Goal: Information Seeking & Learning: Learn about a topic

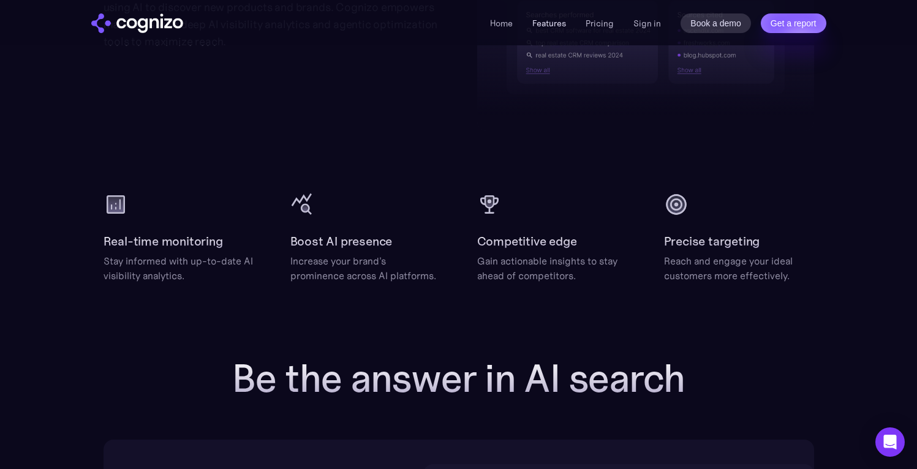
click at [552, 23] on link "Features" at bounding box center [549, 23] width 34 height 11
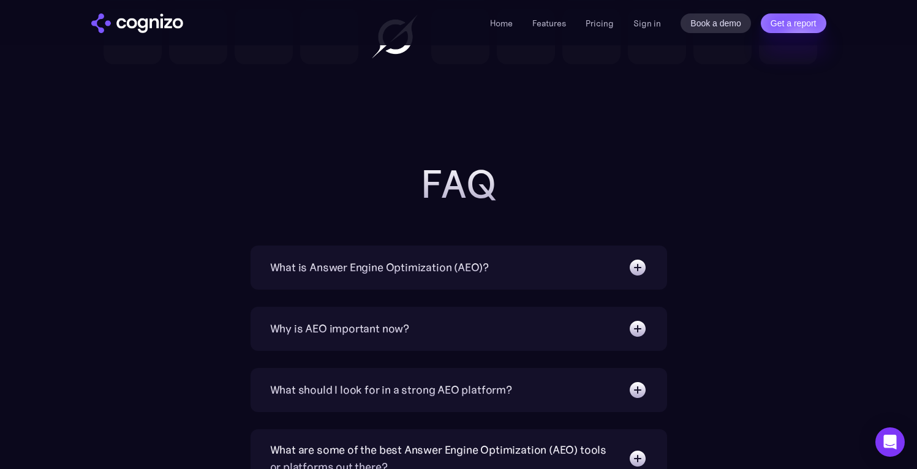
scroll to position [4148, 0]
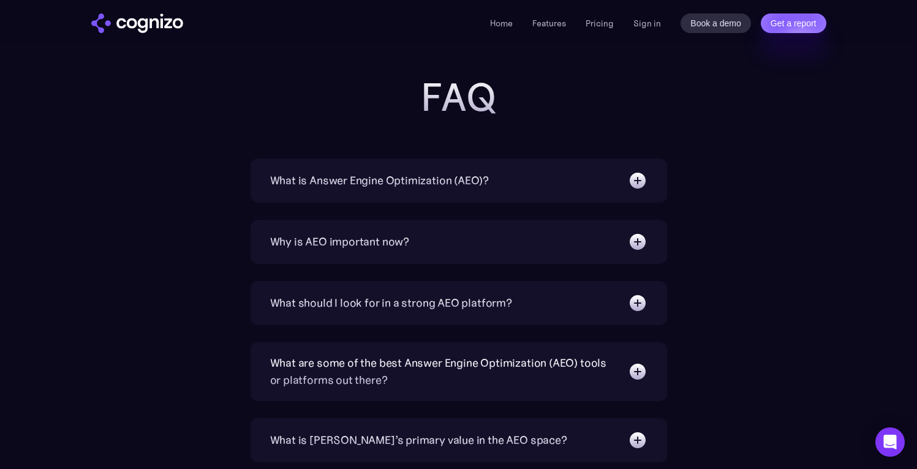
click at [299, 186] on div "What is Answer Engine Optimization (AEO)?" at bounding box center [379, 180] width 219 height 17
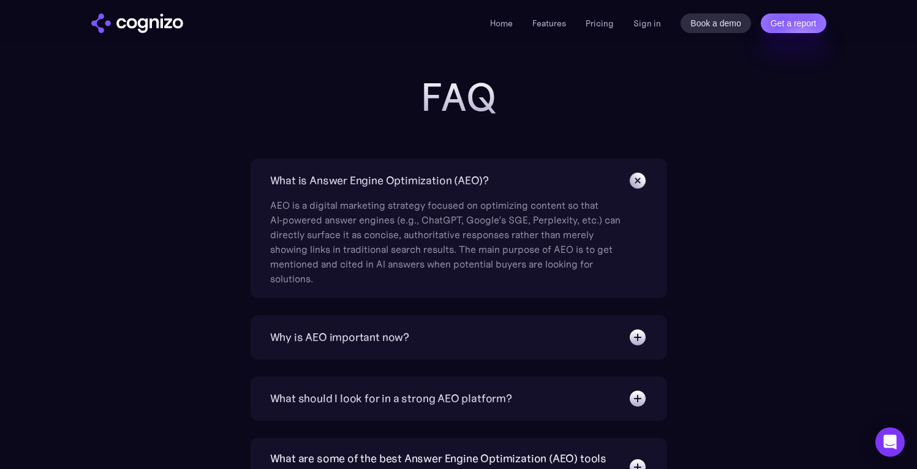
click at [300, 183] on div "What is Answer Engine Optimization (AEO)?" at bounding box center [379, 180] width 219 height 17
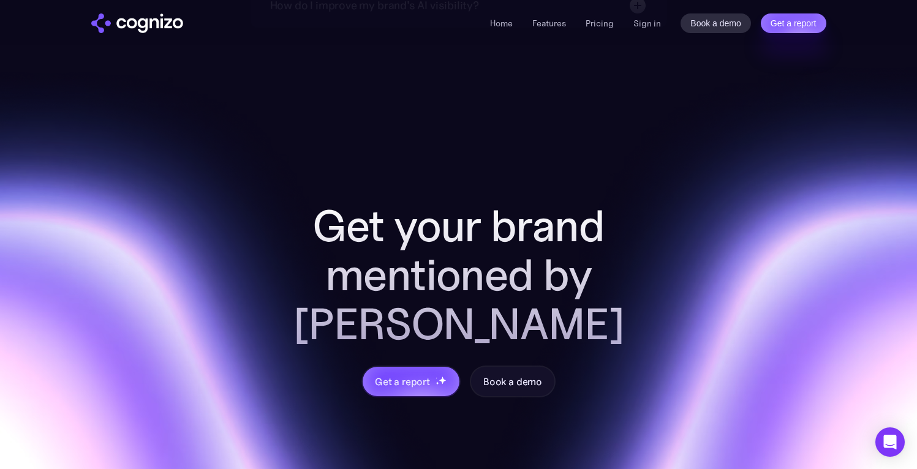
scroll to position [4943, 0]
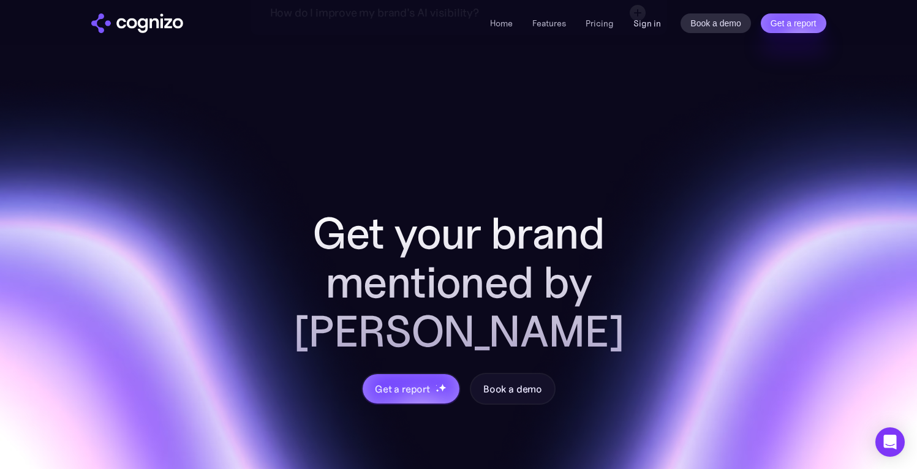
click at [646, 21] on link "Sign in" at bounding box center [647, 23] width 28 height 15
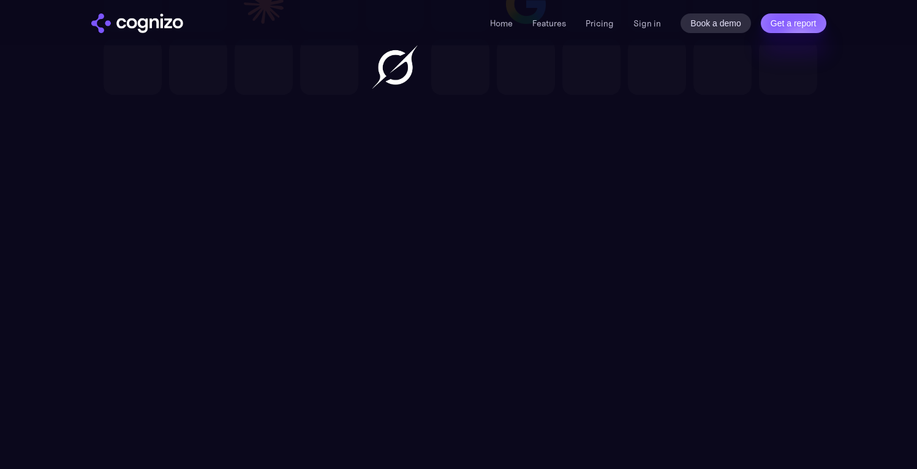
scroll to position [4092, 0]
click at [550, 25] on link "Features" at bounding box center [549, 23] width 34 height 11
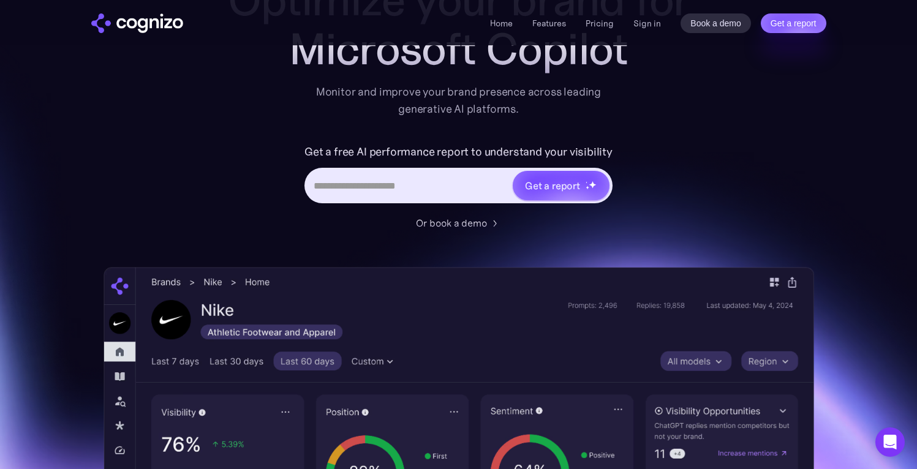
scroll to position [123, 0]
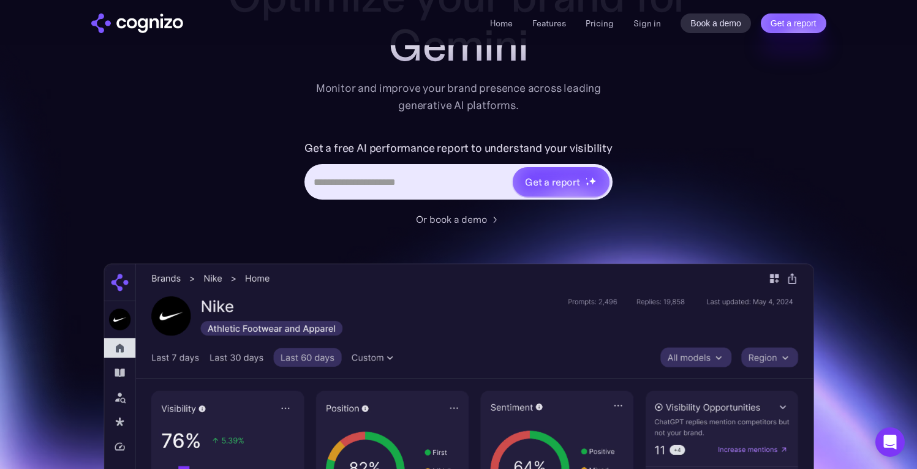
click at [551, 28] on li "Features" at bounding box center [549, 23] width 34 height 15
click at [551, 26] on link "Features" at bounding box center [549, 23] width 34 height 11
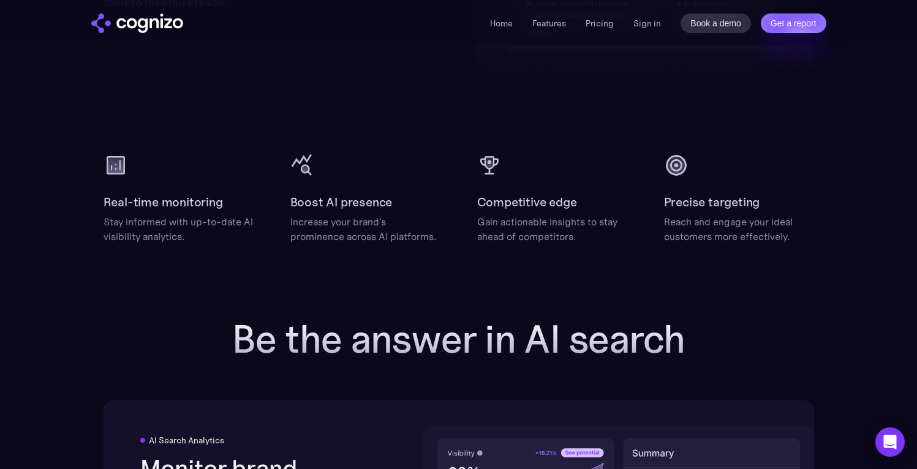
scroll to position [1866, 0]
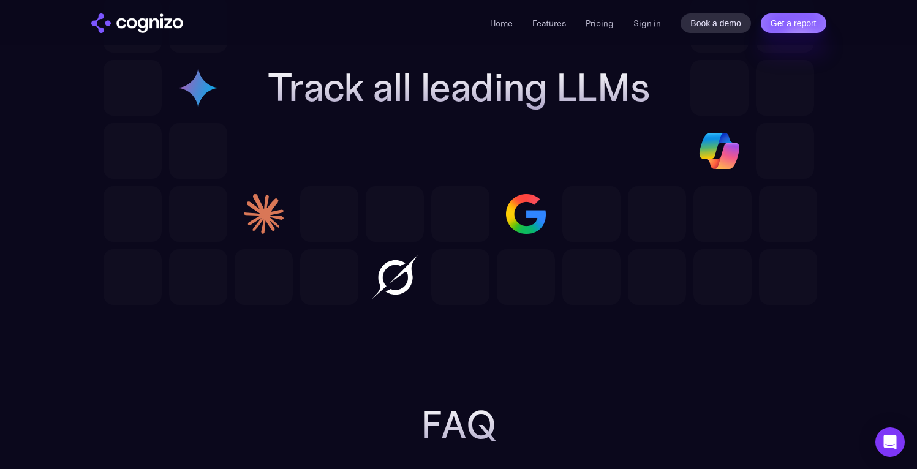
scroll to position [3828, 0]
